Goal: Find specific page/section: Find specific page/section

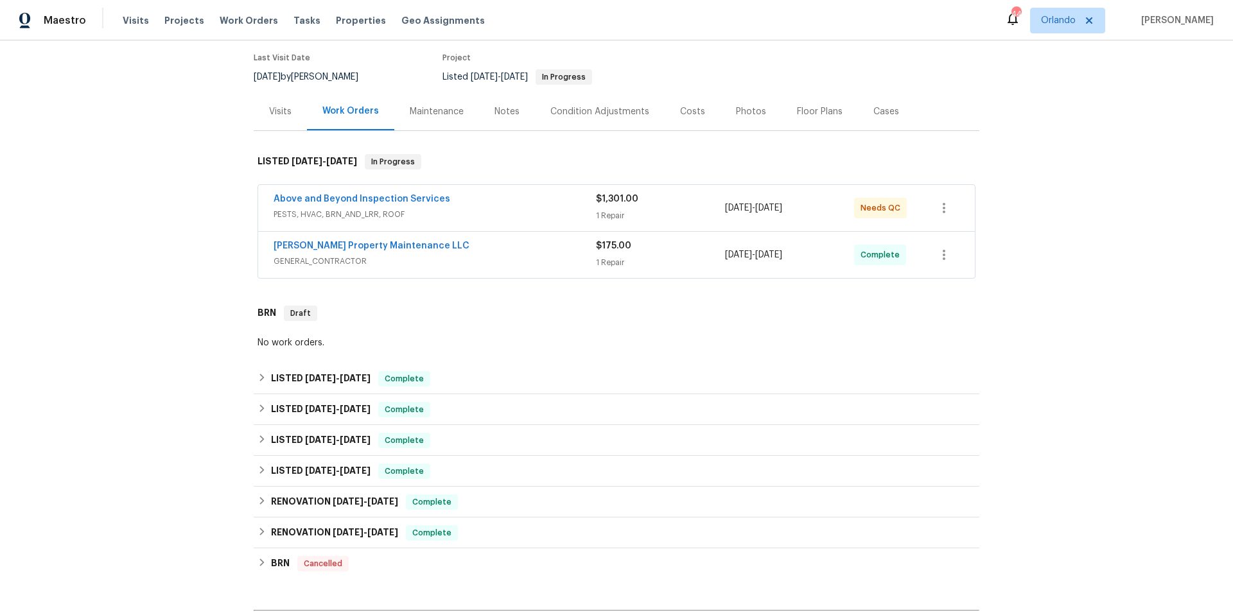
scroll to position [104, 0]
click at [480, 537] on div "RENOVATION 2/24/25 - 2/28/25 Complete" at bounding box center [617, 531] width 718 height 15
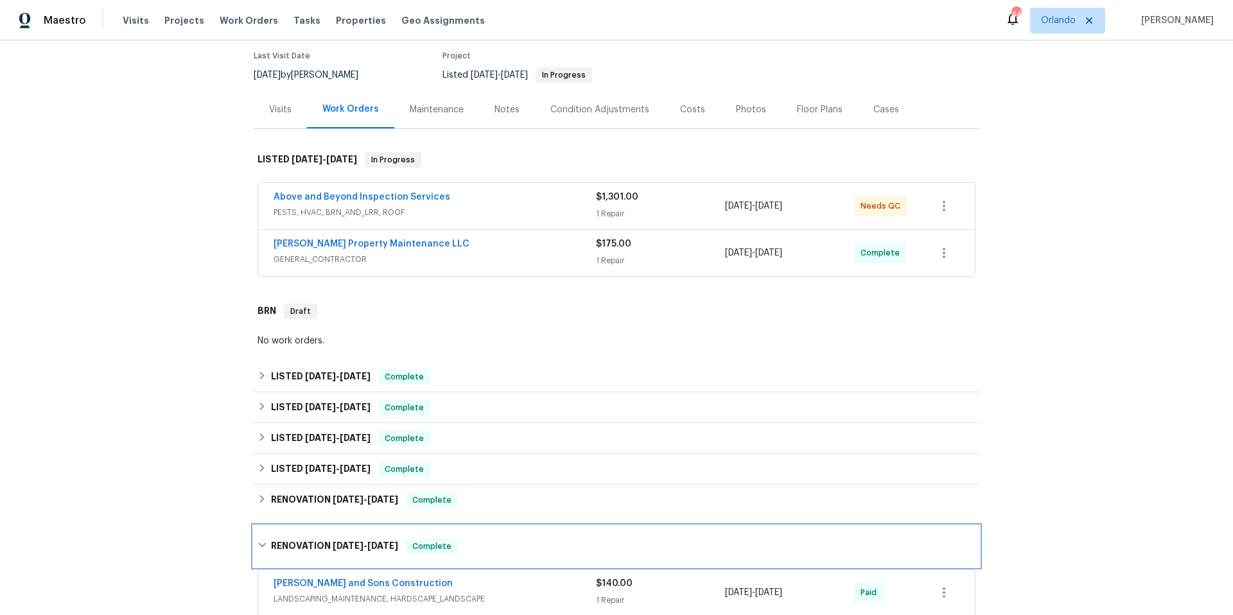
scroll to position [362, 0]
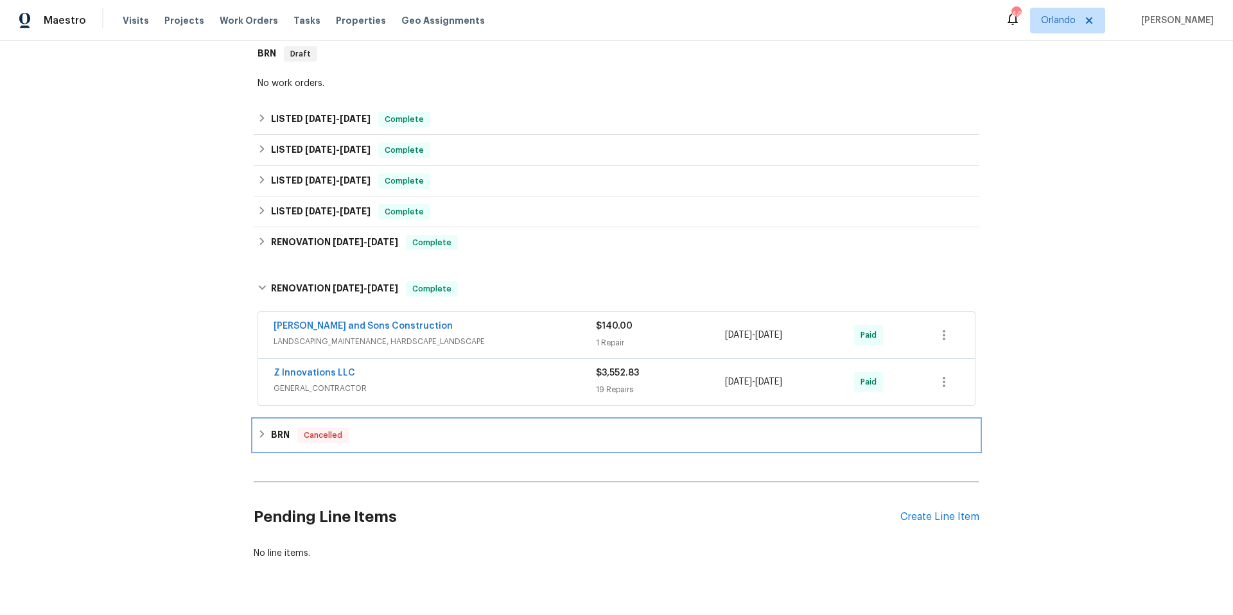
click at [396, 437] on div "BRN Cancelled" at bounding box center [617, 435] width 718 height 15
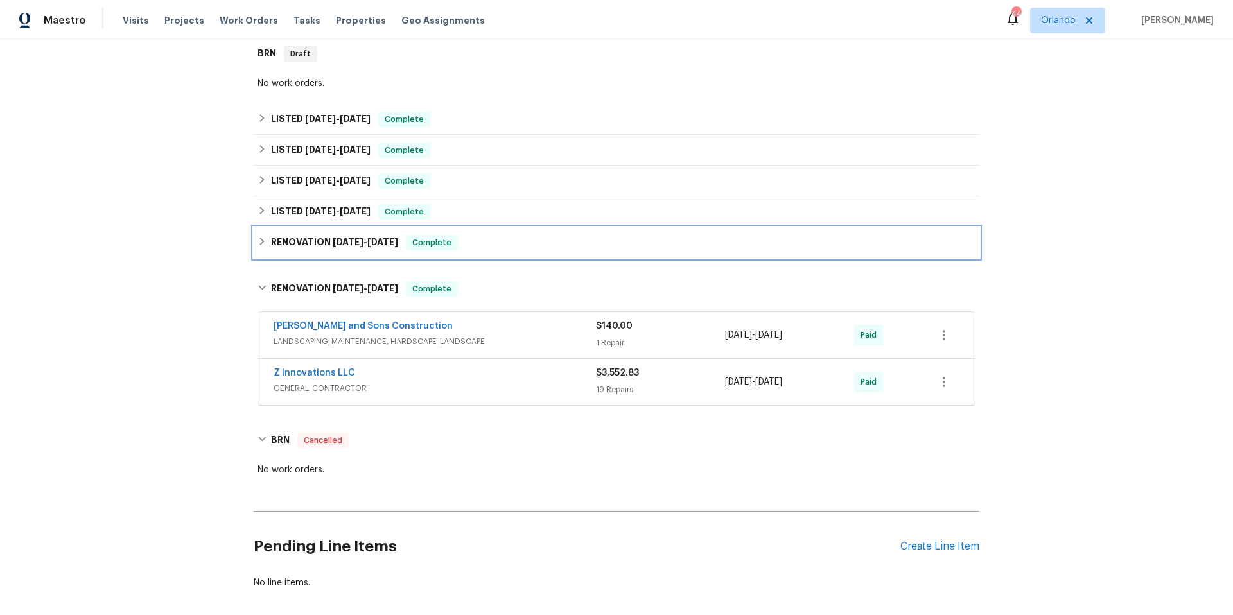
click at [468, 249] on div "RENOVATION 3/3/25 - 3/7/25 Complete" at bounding box center [617, 242] width 718 height 15
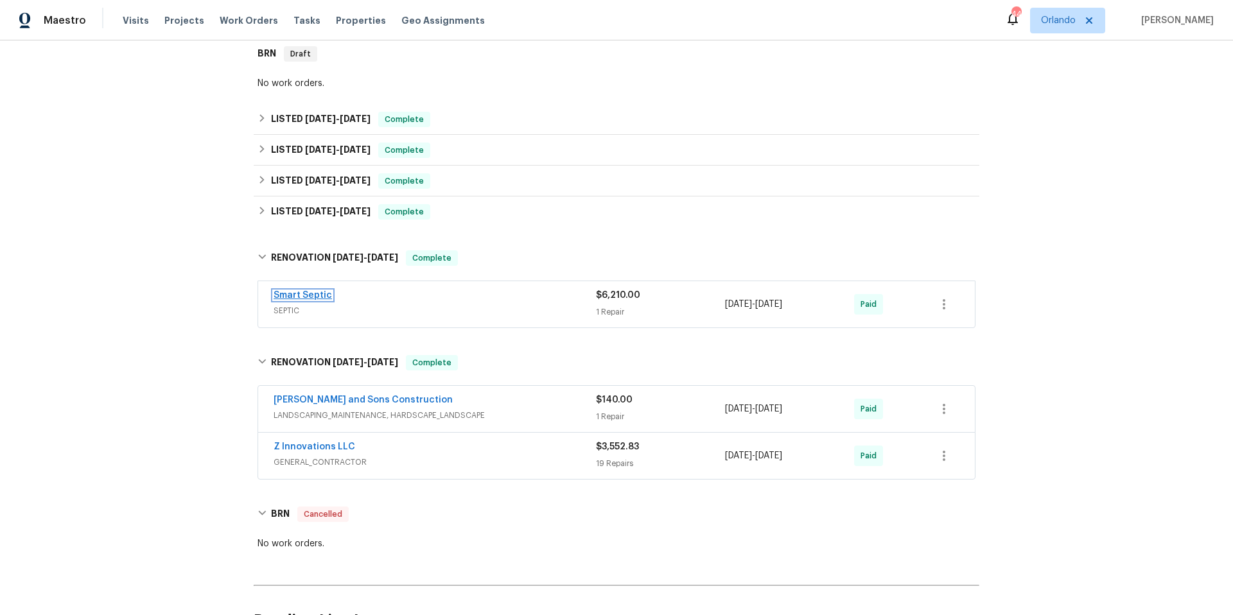
click at [304, 298] on link "Smart Septic" at bounding box center [303, 295] width 58 height 9
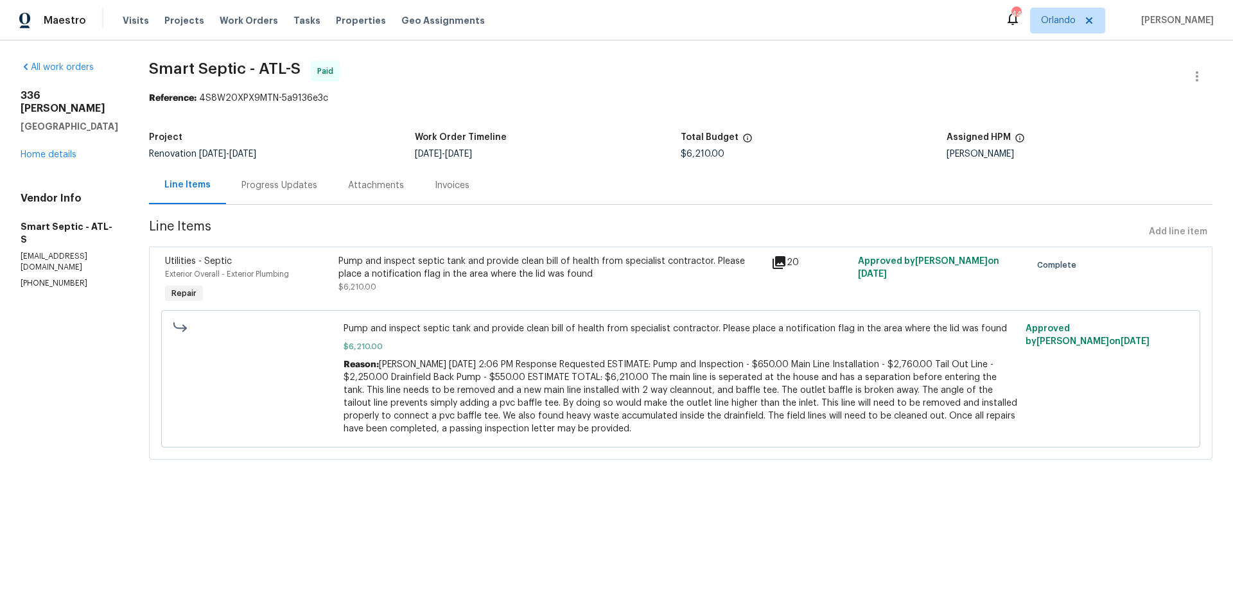
click at [774, 267] on icon at bounding box center [779, 262] width 15 height 15
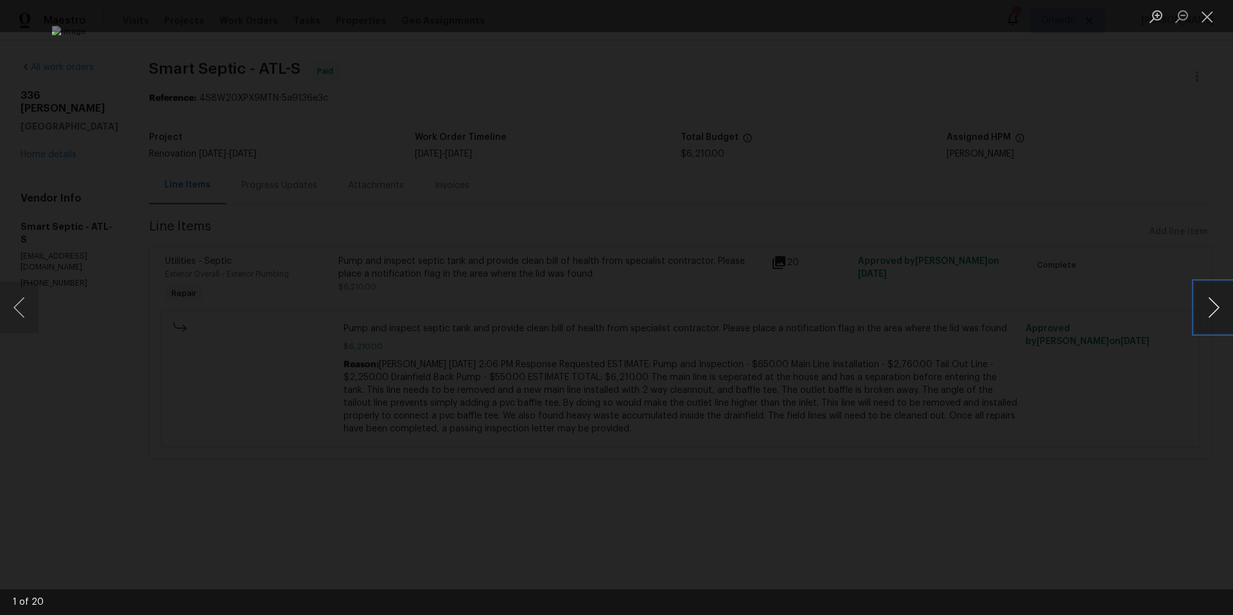
click at [1210, 308] on button "Next image" at bounding box center [1214, 307] width 39 height 51
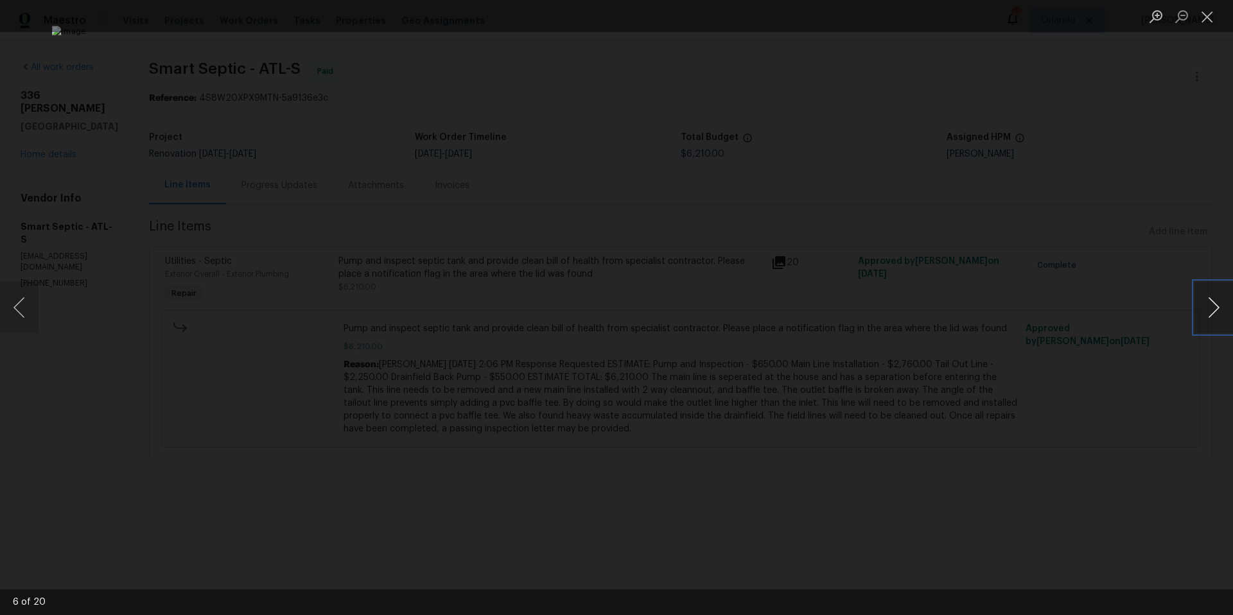
click at [1210, 308] on button "Next image" at bounding box center [1214, 307] width 39 height 51
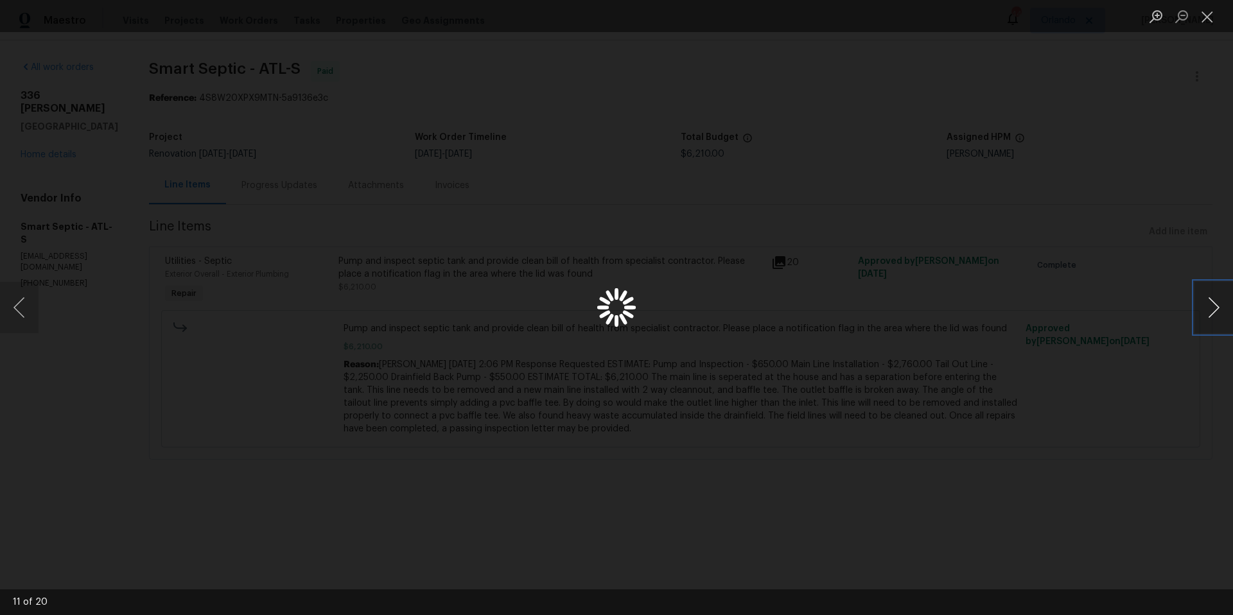
click at [1210, 308] on button "Next image" at bounding box center [1214, 307] width 39 height 51
click at [1201, 308] on button "Next image" at bounding box center [1214, 307] width 39 height 51
click at [1202, 18] on button "Close lightbox" at bounding box center [1208, 16] width 26 height 22
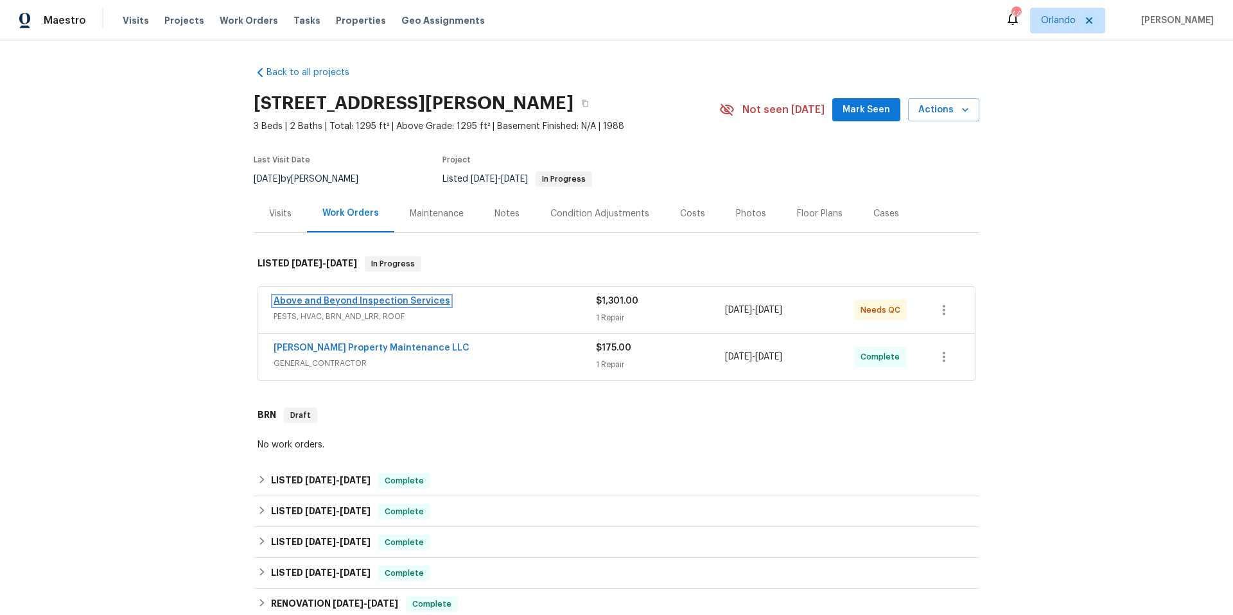
click at [416, 304] on link "Above and Beyond Inspection Services" at bounding box center [362, 301] width 177 height 9
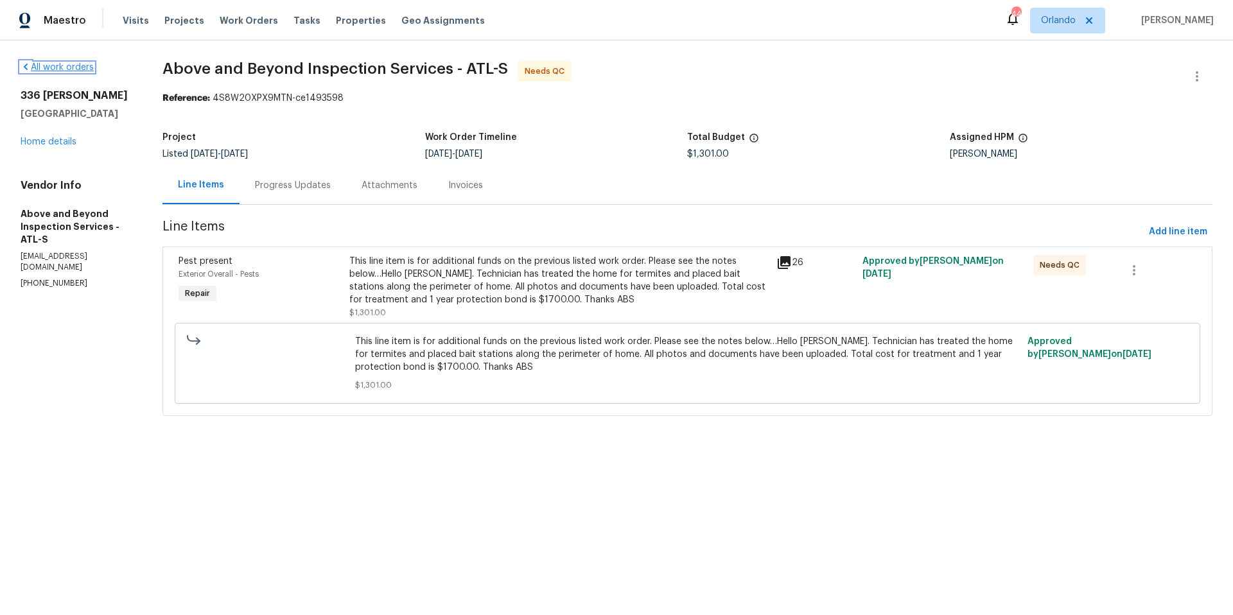
click at [44, 69] on link "All work orders" at bounding box center [57, 67] width 73 height 9
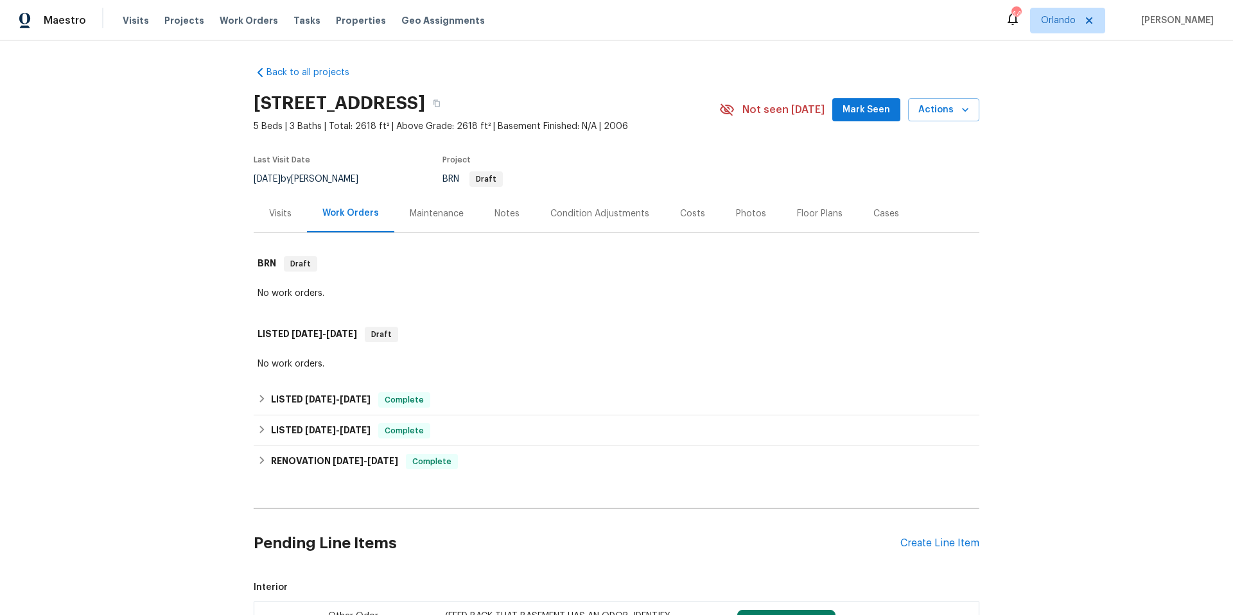
click at [595, 212] on div "Condition Adjustments" at bounding box center [600, 213] width 99 height 13
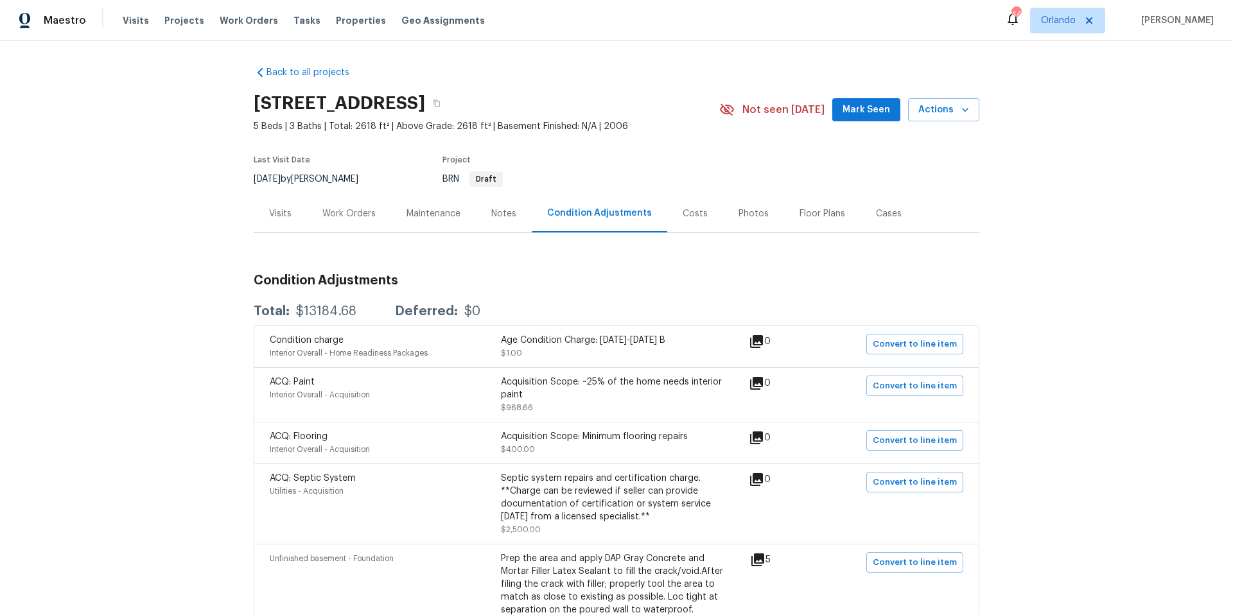
click at [341, 216] on div "Work Orders" at bounding box center [348, 213] width 53 height 13
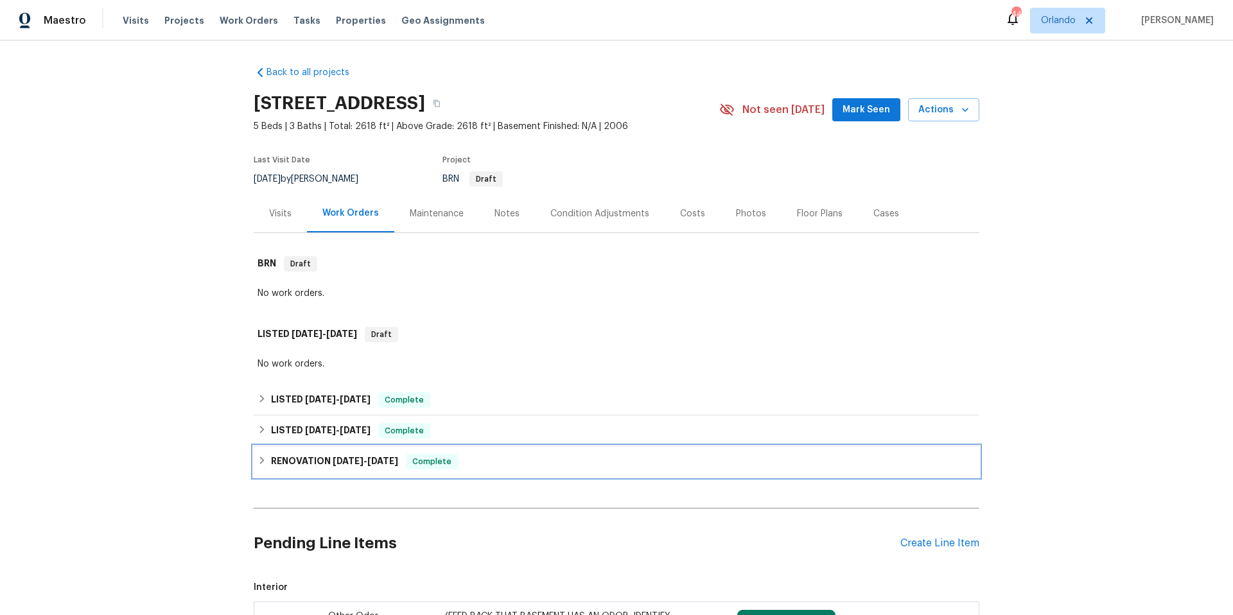
click at [523, 465] on div "RENOVATION 1/3/25 - 1/10/25 Complete" at bounding box center [617, 461] width 718 height 15
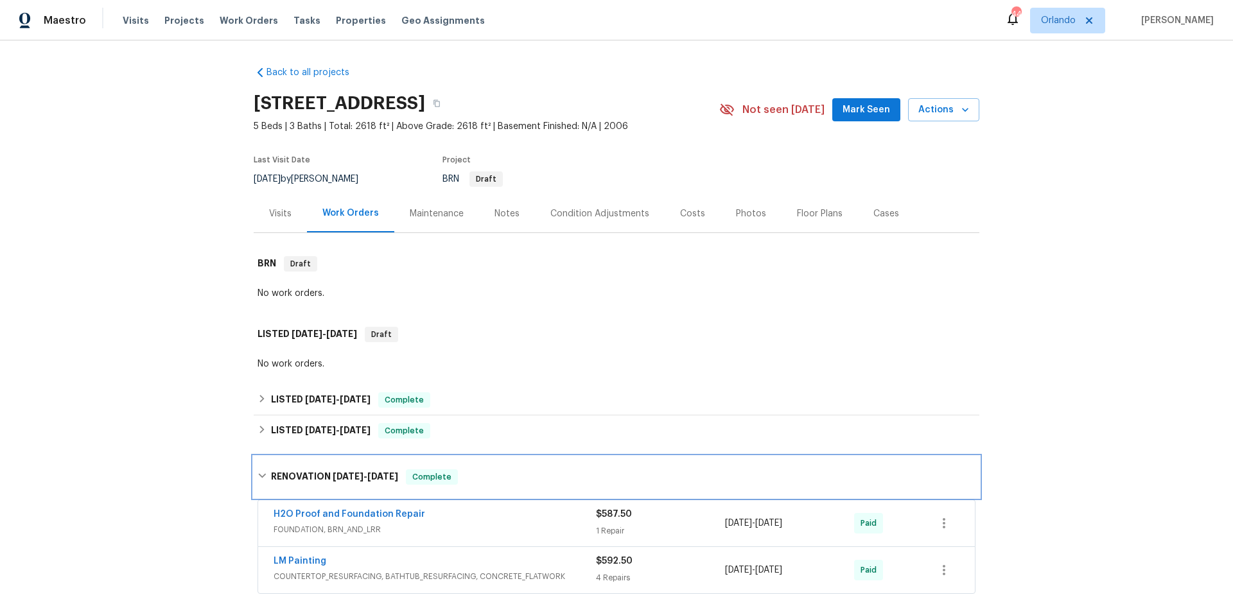
scroll to position [244, 0]
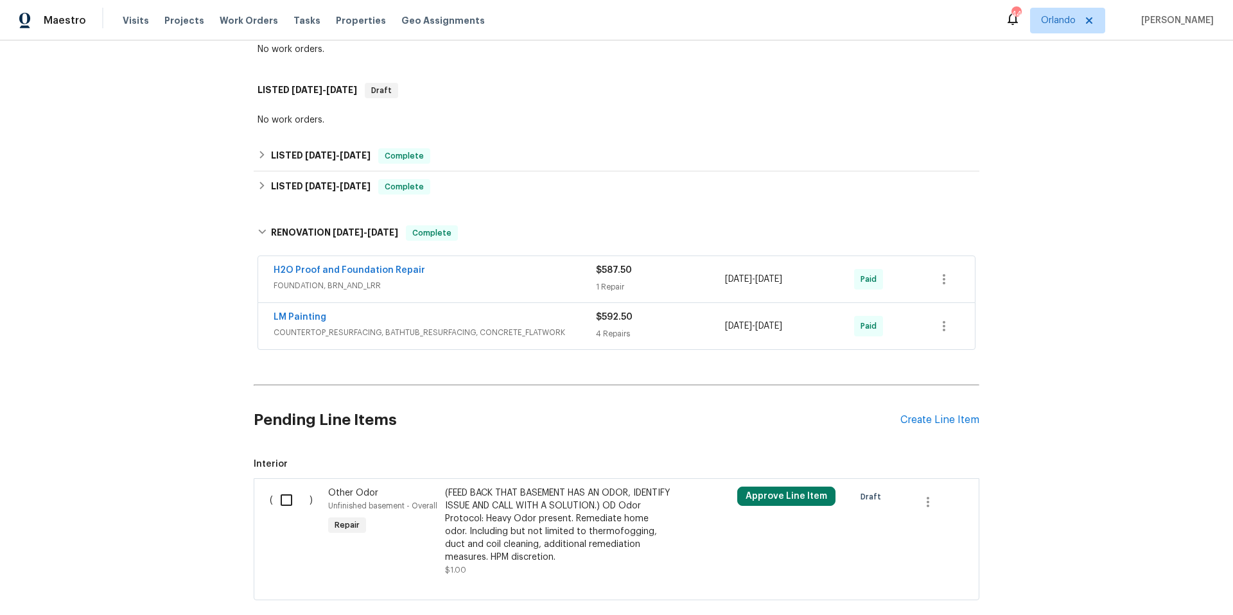
click at [511, 287] on span "FOUNDATION, BRN_AND_LRR" at bounding box center [435, 285] width 322 height 13
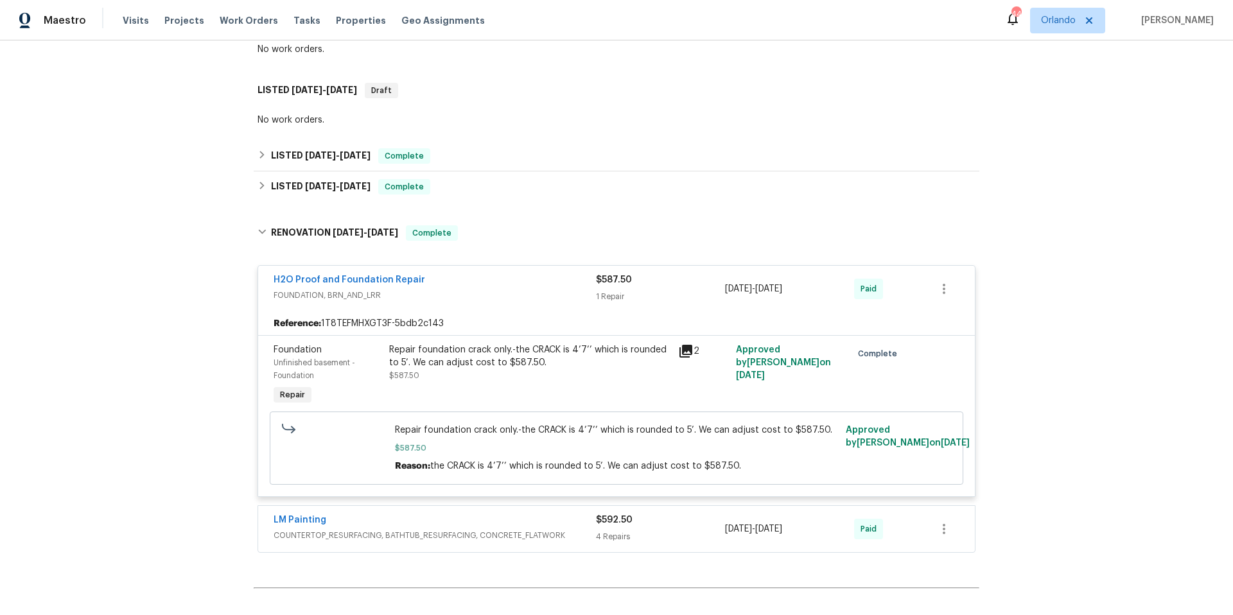
click at [504, 287] on div "H2O Proof and Foundation Repair" at bounding box center [435, 281] width 322 height 15
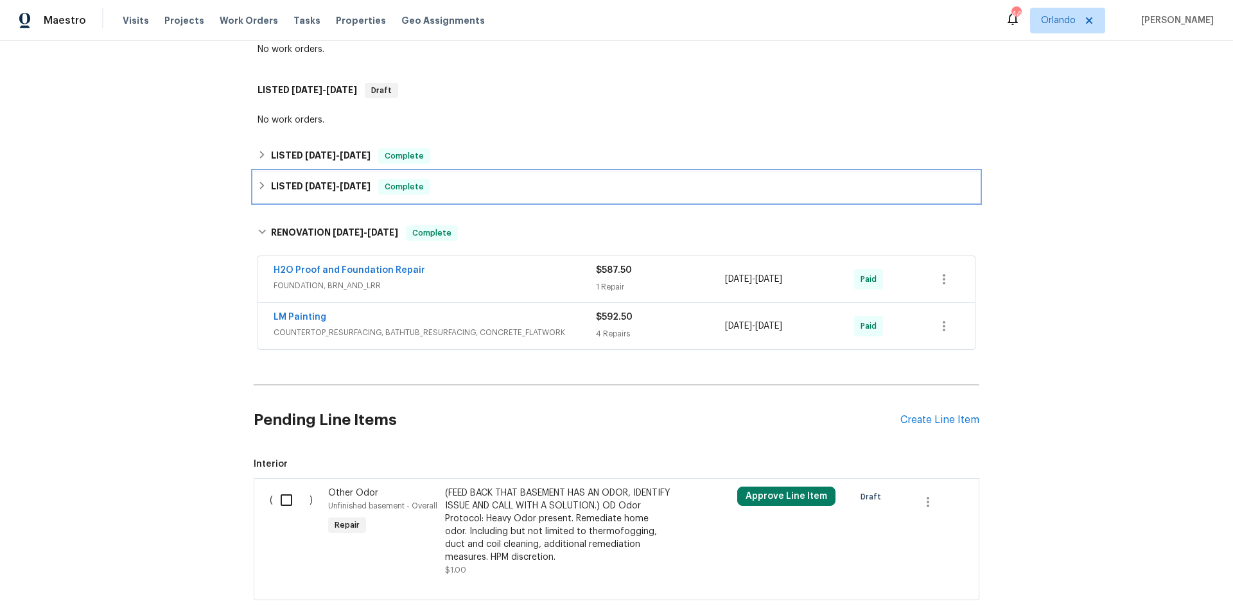
click at [455, 191] on div "LISTED 2/6/25 - 2/10/25 Complete" at bounding box center [617, 186] width 718 height 15
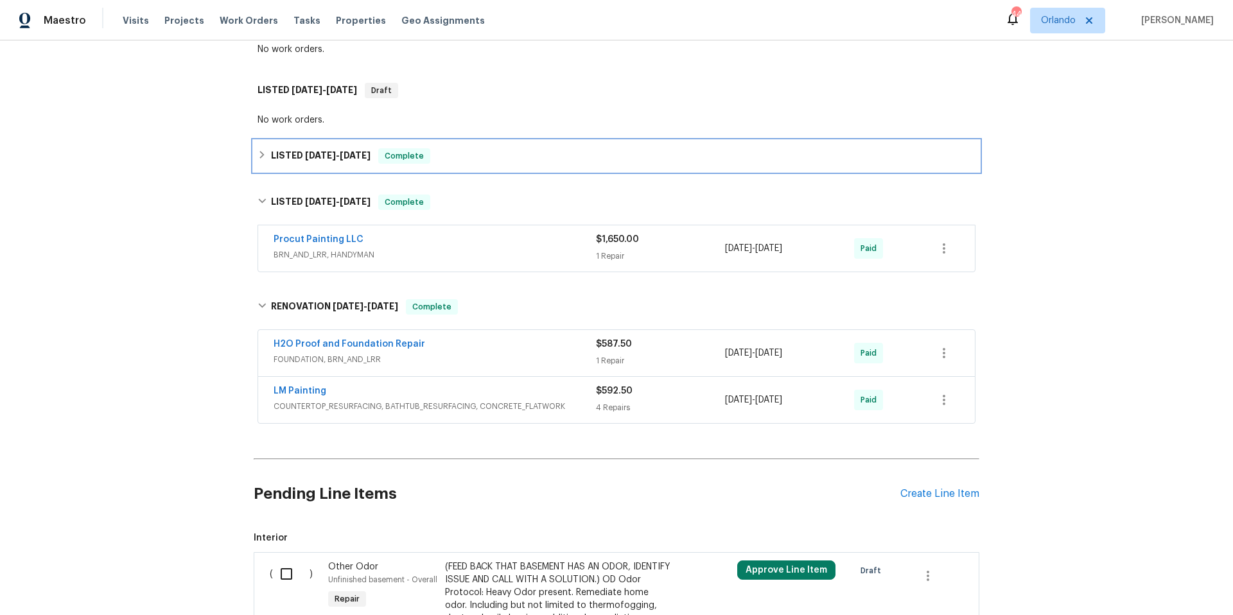
click at [474, 154] on div "LISTED 6/13/25 - 6/17/25 Complete" at bounding box center [617, 155] width 718 height 15
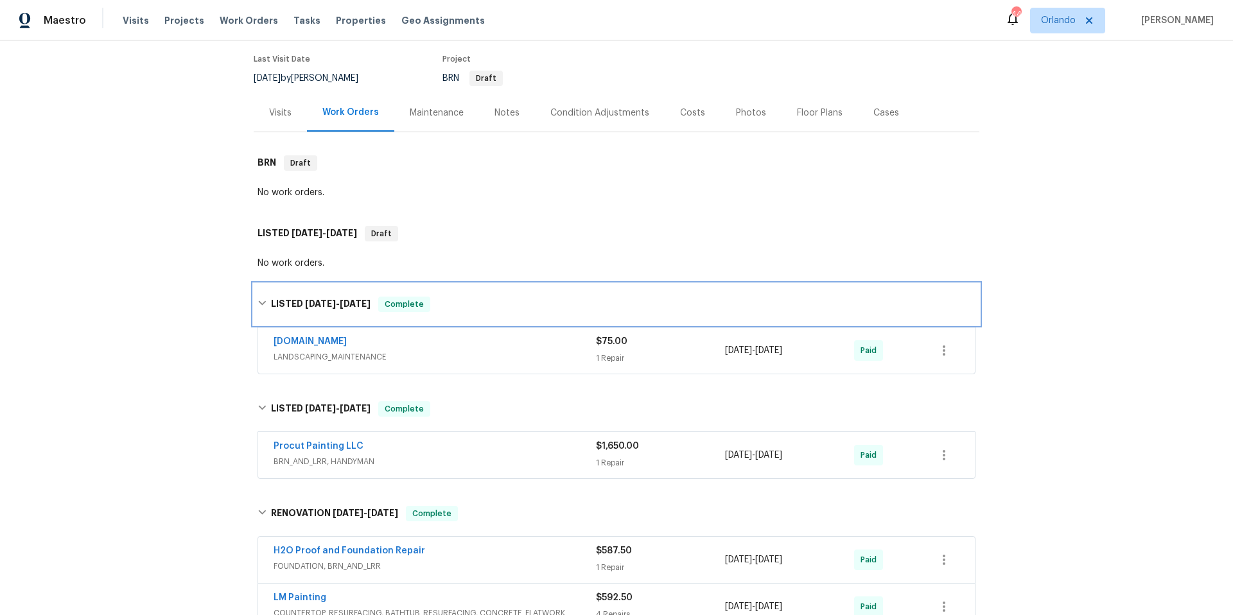
scroll to position [0, 0]
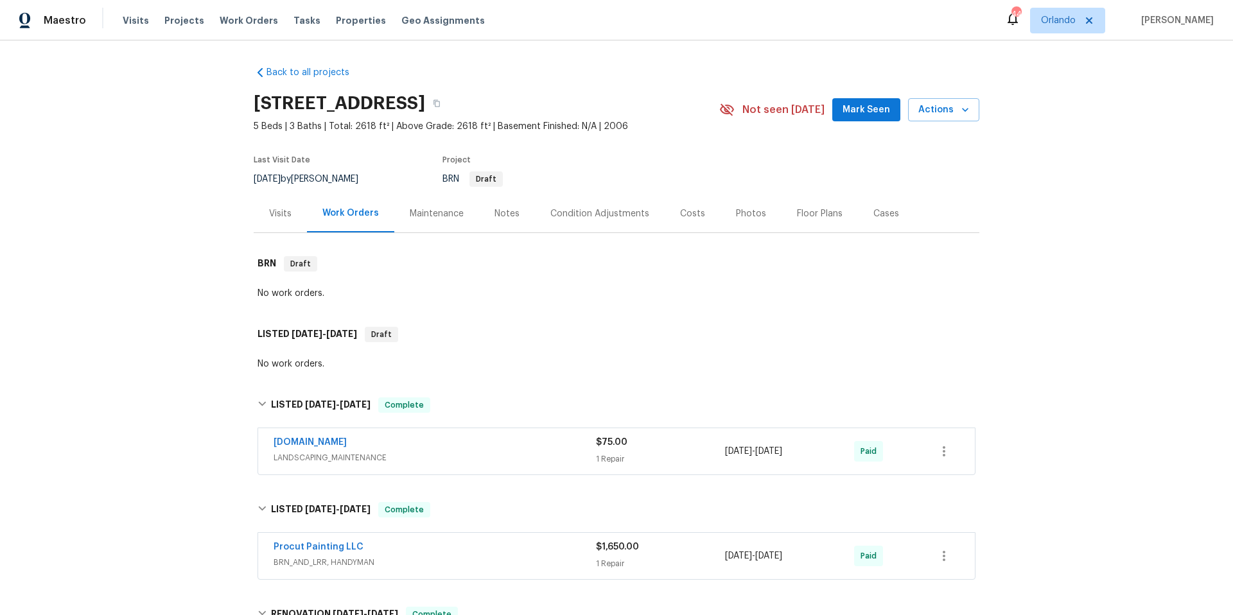
click at [736, 213] on div "Photos" at bounding box center [751, 213] width 30 height 13
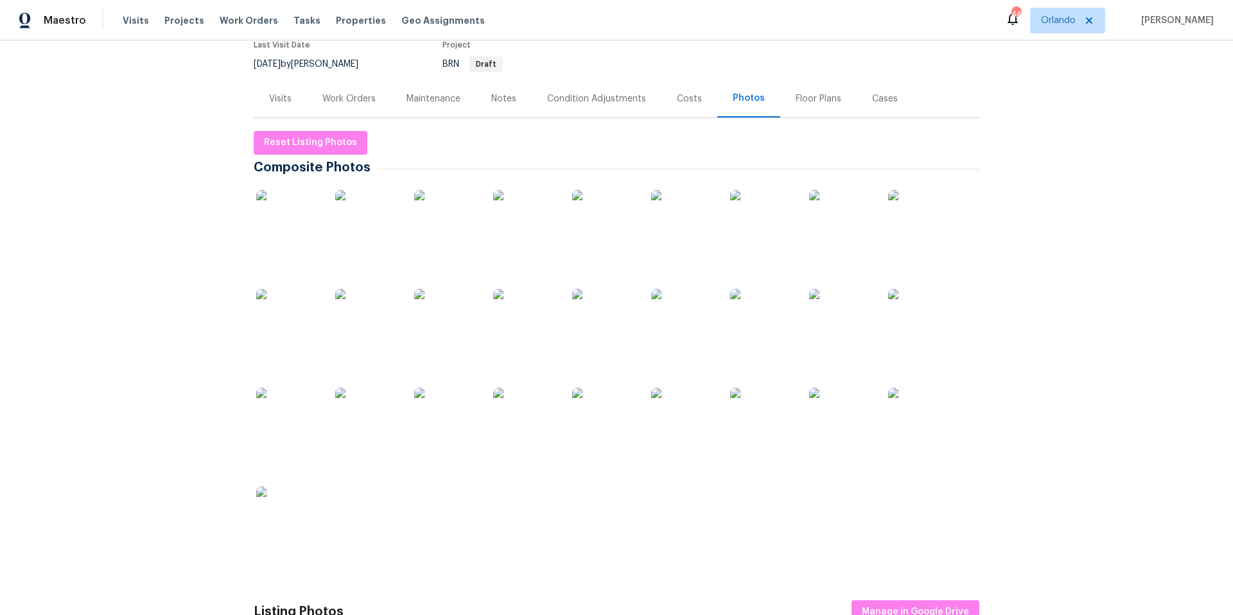
scroll to position [116, 0]
click at [838, 423] on img at bounding box center [841, 419] width 64 height 64
